Goal: Information Seeking & Learning: Learn about a topic

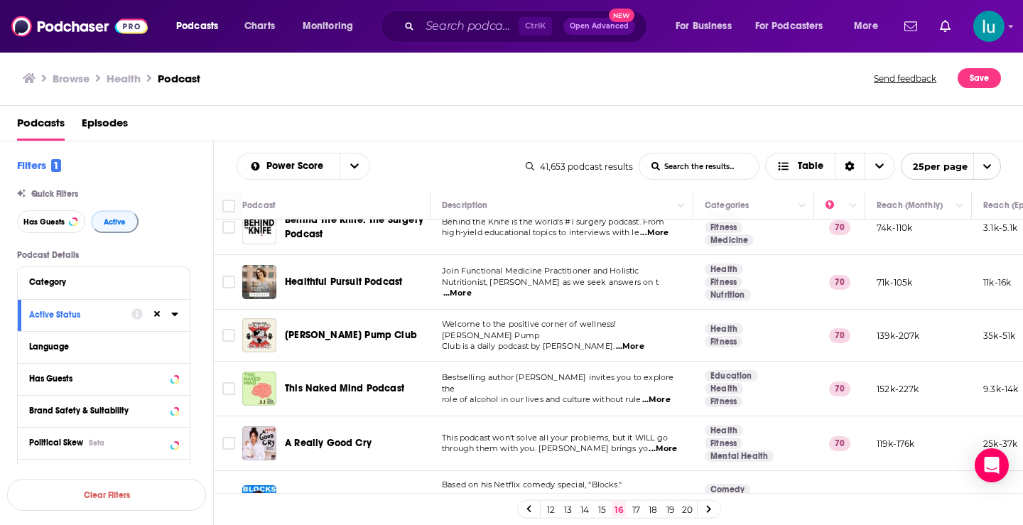
scroll to position [140, 0]
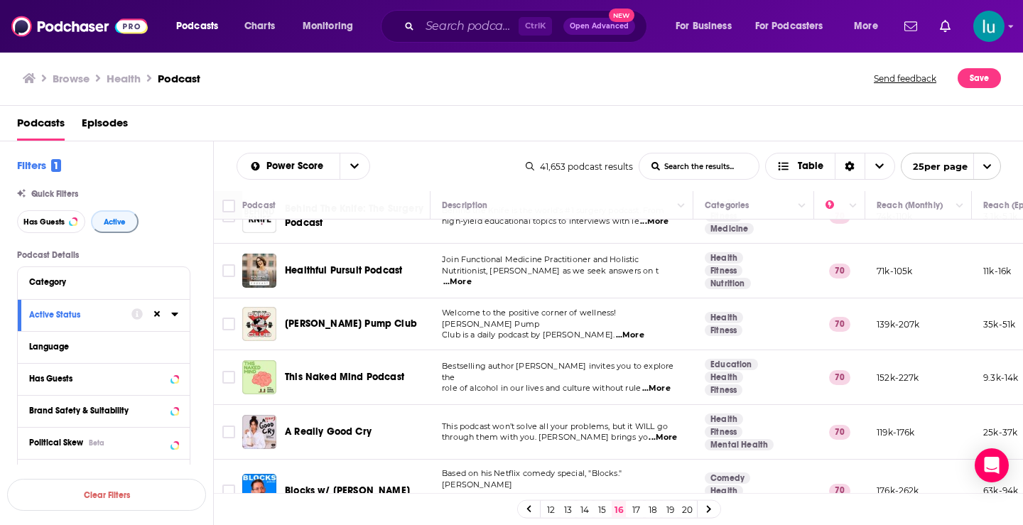
click at [472, 277] on span "...More" at bounding box center [457, 281] width 28 height 11
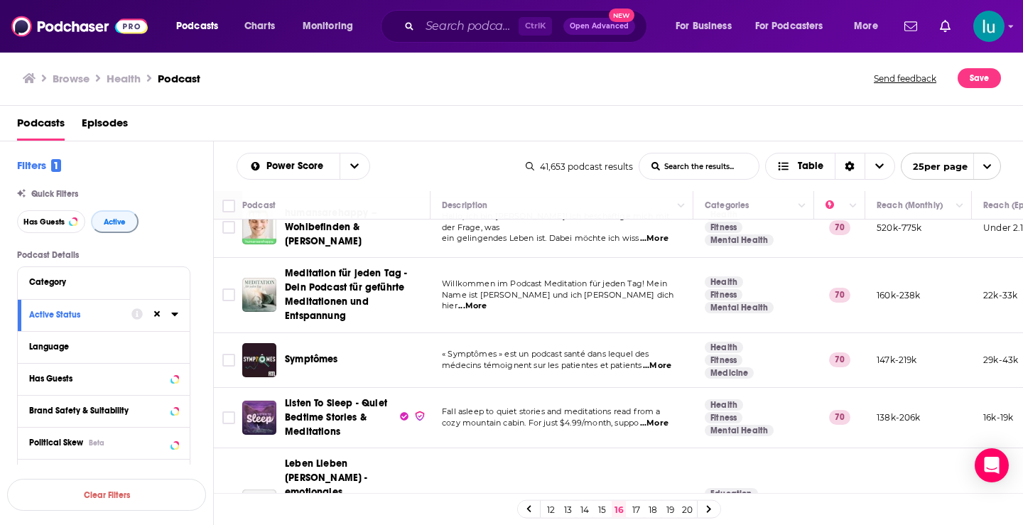
scroll to position [801, 0]
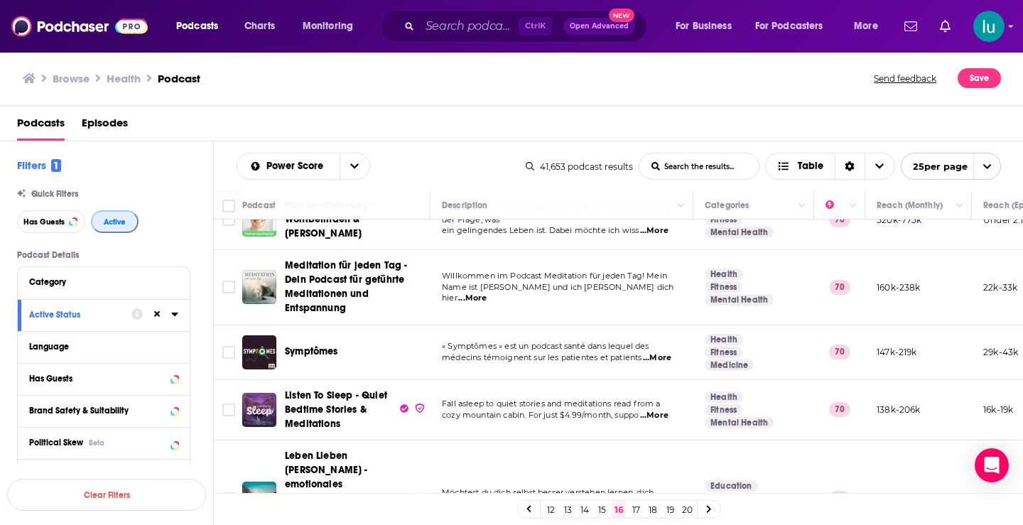
click at [114, 218] on span "Active" at bounding box center [115, 222] width 22 height 8
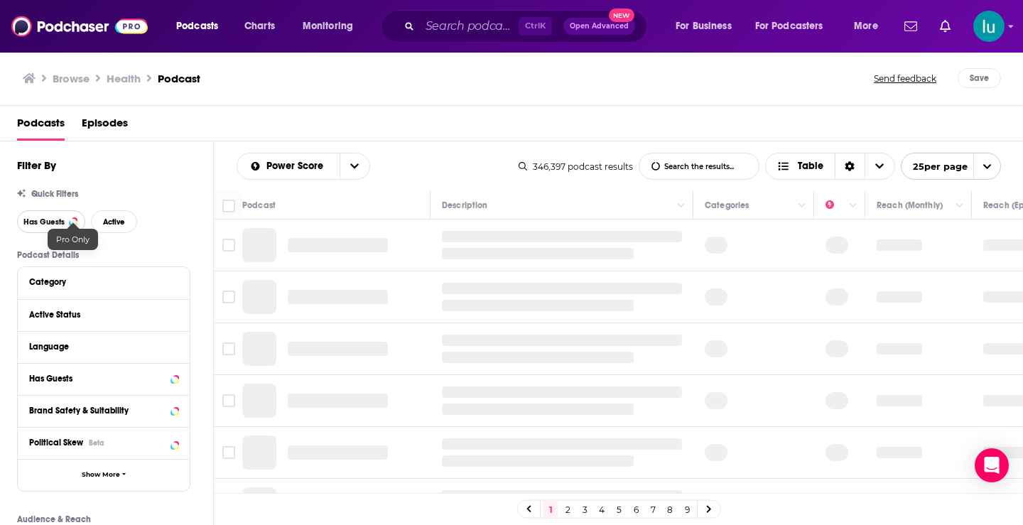
click at [68, 222] on button "Has Guests" at bounding box center [51, 221] width 68 height 23
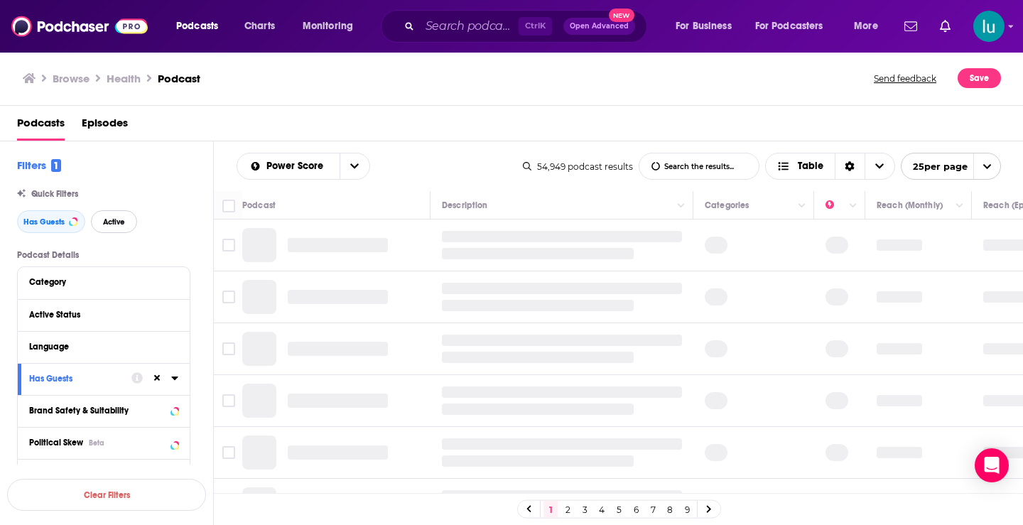
click at [103, 222] on span "Active" at bounding box center [114, 222] width 22 height 8
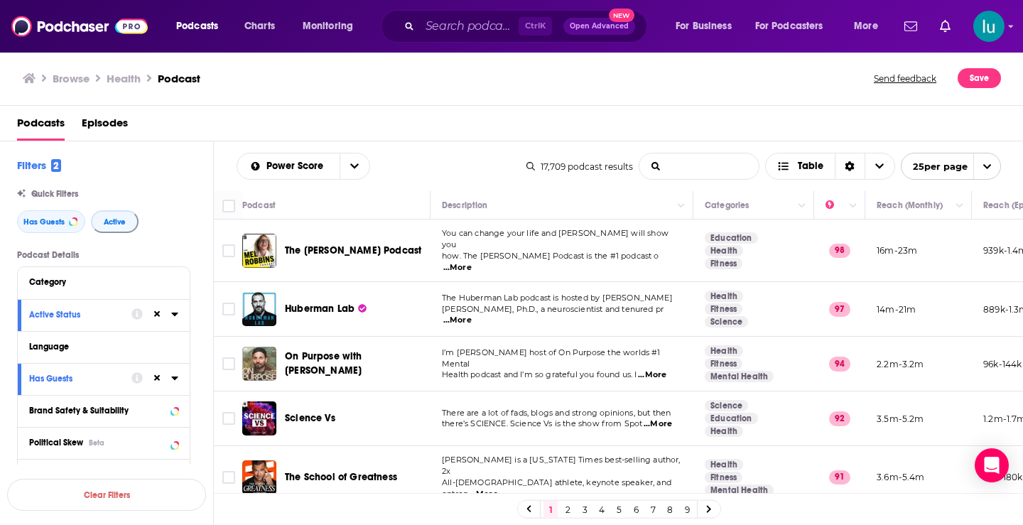
click at [670, 171] on input "List Search Input" at bounding box center [699, 167] width 119 height 26
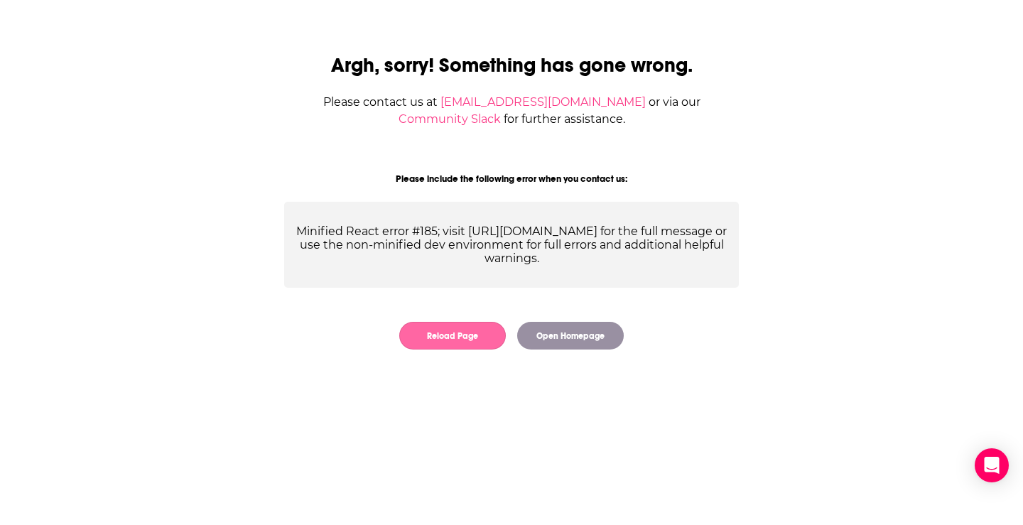
click at [447, 333] on button "Reload Page" at bounding box center [452, 336] width 107 height 28
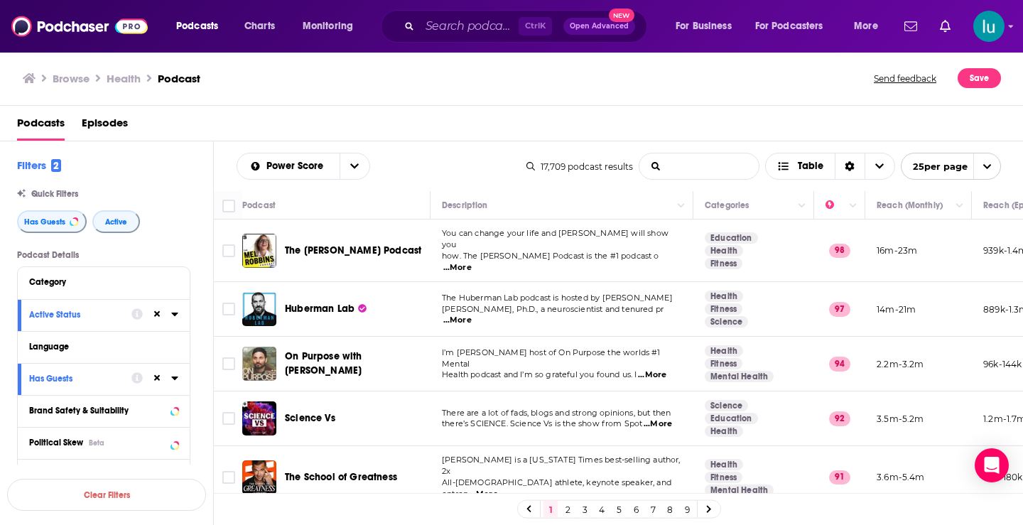
click at [667, 168] on input "List Search Input" at bounding box center [699, 167] width 119 height 26
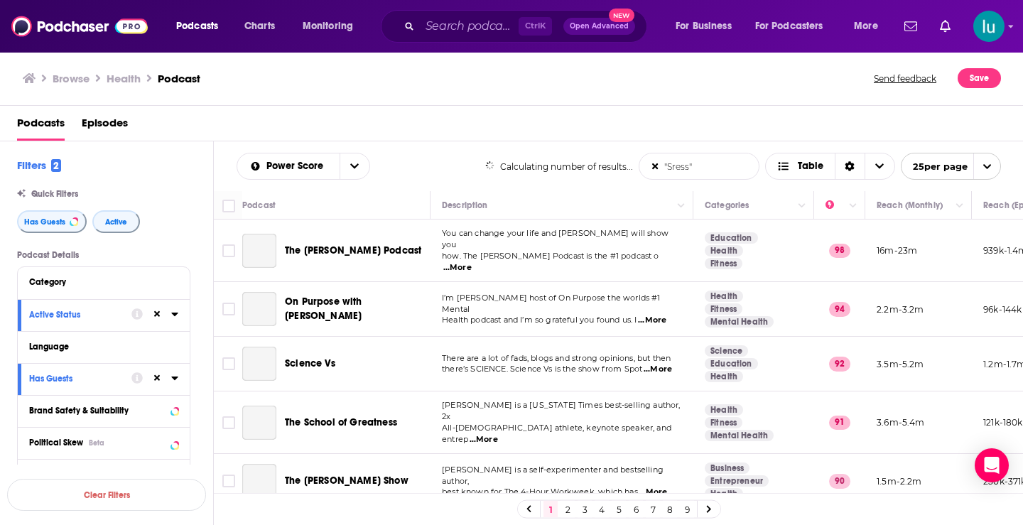
click at [671, 163] on input ""Sress"" at bounding box center [699, 167] width 119 height 26
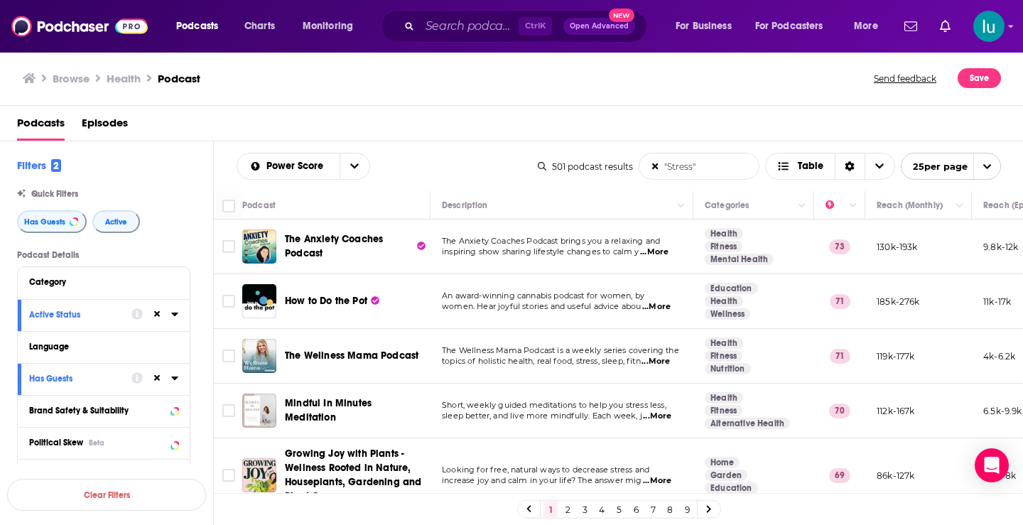
type input ""Stress""
click at [667, 512] on link "8" at bounding box center [670, 509] width 14 height 17
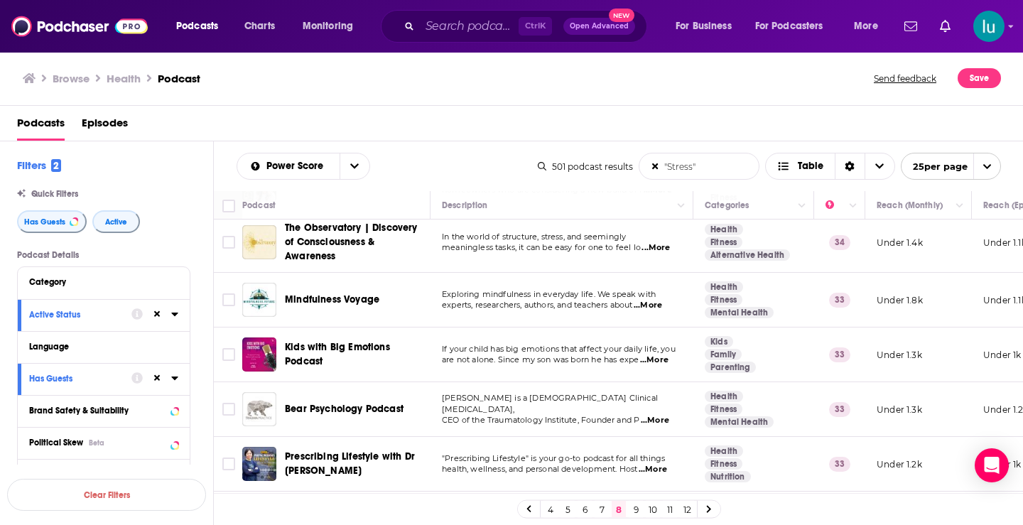
scroll to position [394, 0]
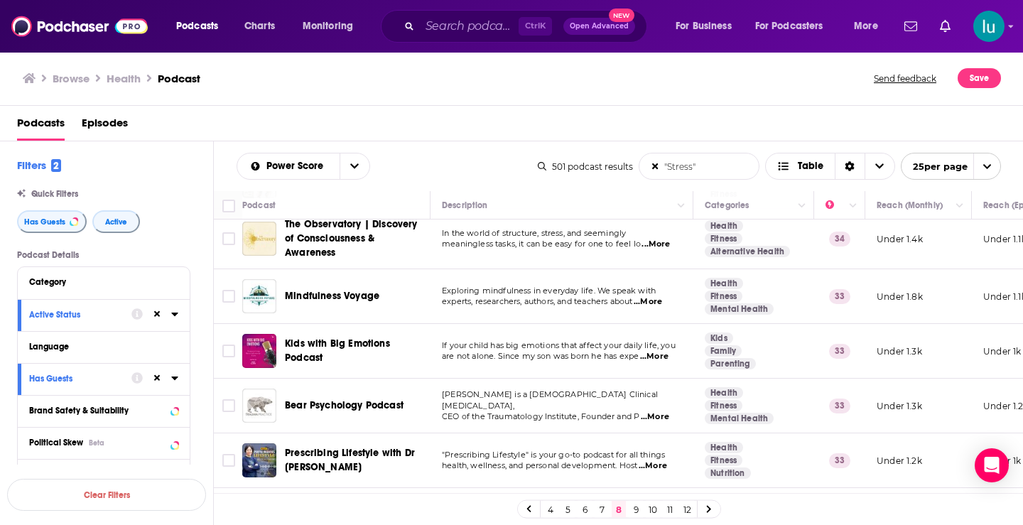
click at [603, 510] on link "7" at bounding box center [602, 509] width 14 height 17
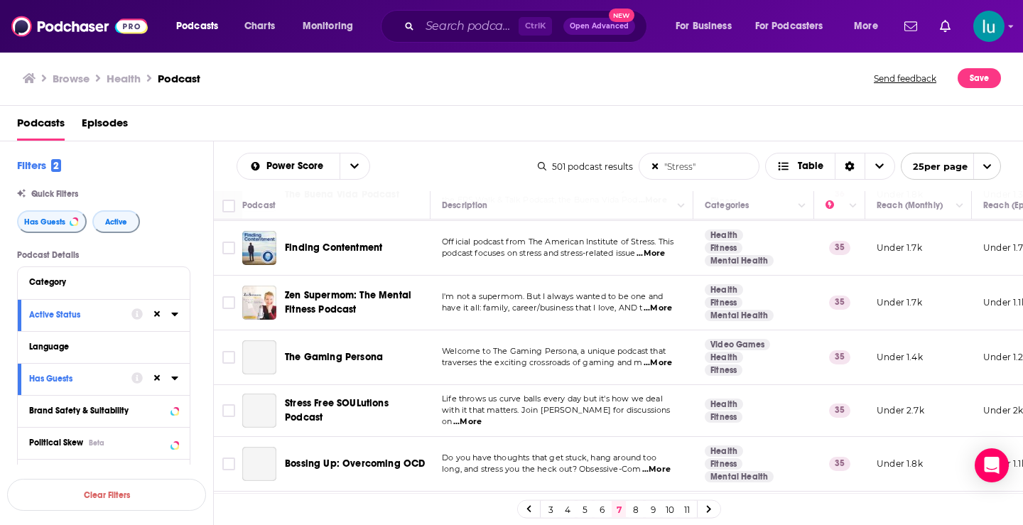
scroll to position [1258, 0]
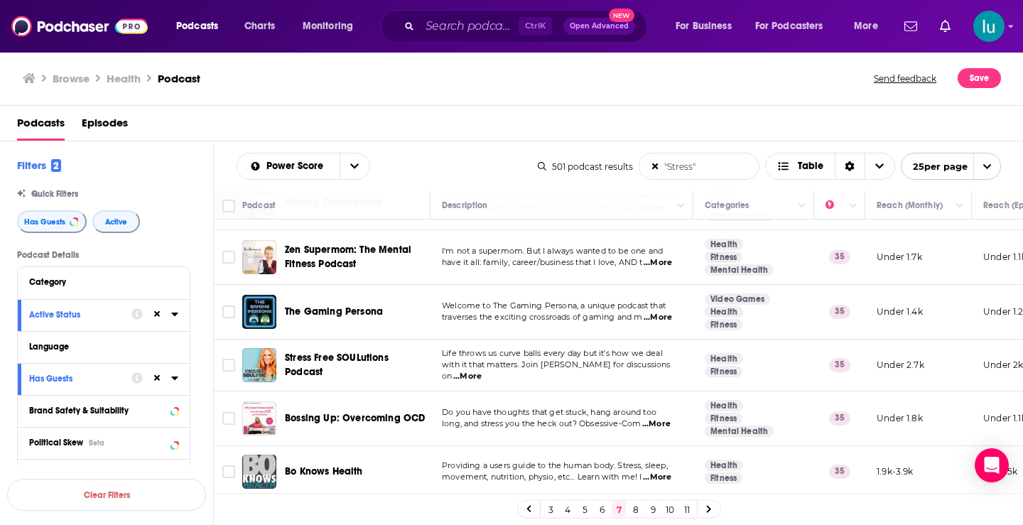
click at [664, 317] on span "...More" at bounding box center [658, 317] width 28 height 11
